Goal: Task Accomplishment & Management: Manage account settings

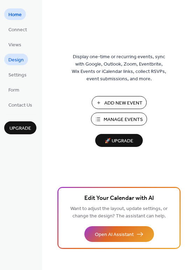
click at [21, 65] on link "Design" at bounding box center [16, 60] width 24 height 12
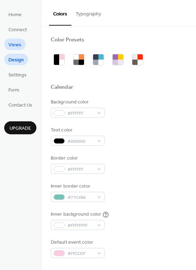
click at [16, 45] on span "Views" at bounding box center [14, 44] width 13 height 7
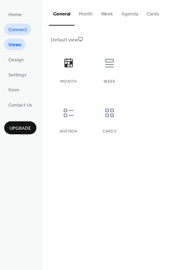
click at [16, 31] on span "Connect" at bounding box center [17, 29] width 19 height 7
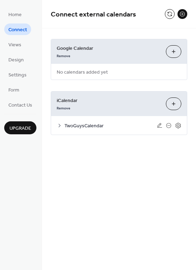
click at [60, 127] on icon at bounding box center [60, 126] width 6 height 6
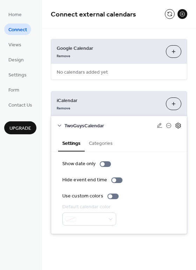
click at [177, 126] on icon at bounding box center [178, 126] width 5 height 6
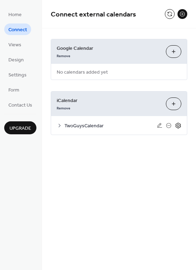
click at [177, 126] on icon at bounding box center [178, 126] width 5 height 6
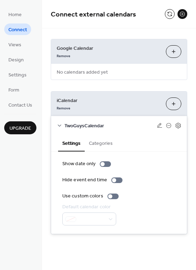
click at [103, 143] on button "Categories" at bounding box center [101, 143] width 32 height 16
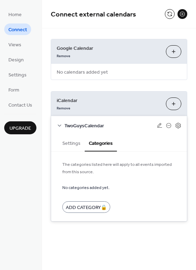
click at [75, 143] on button "Settings" at bounding box center [71, 143] width 27 height 16
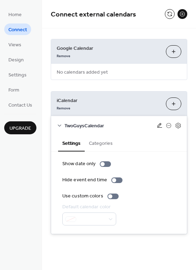
click at [160, 126] on icon at bounding box center [160, 126] width 6 height 6
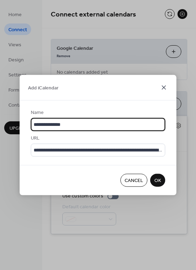
click at [166, 89] on icon at bounding box center [164, 88] width 4 height 4
